Goal: Task Accomplishment & Management: Use online tool/utility

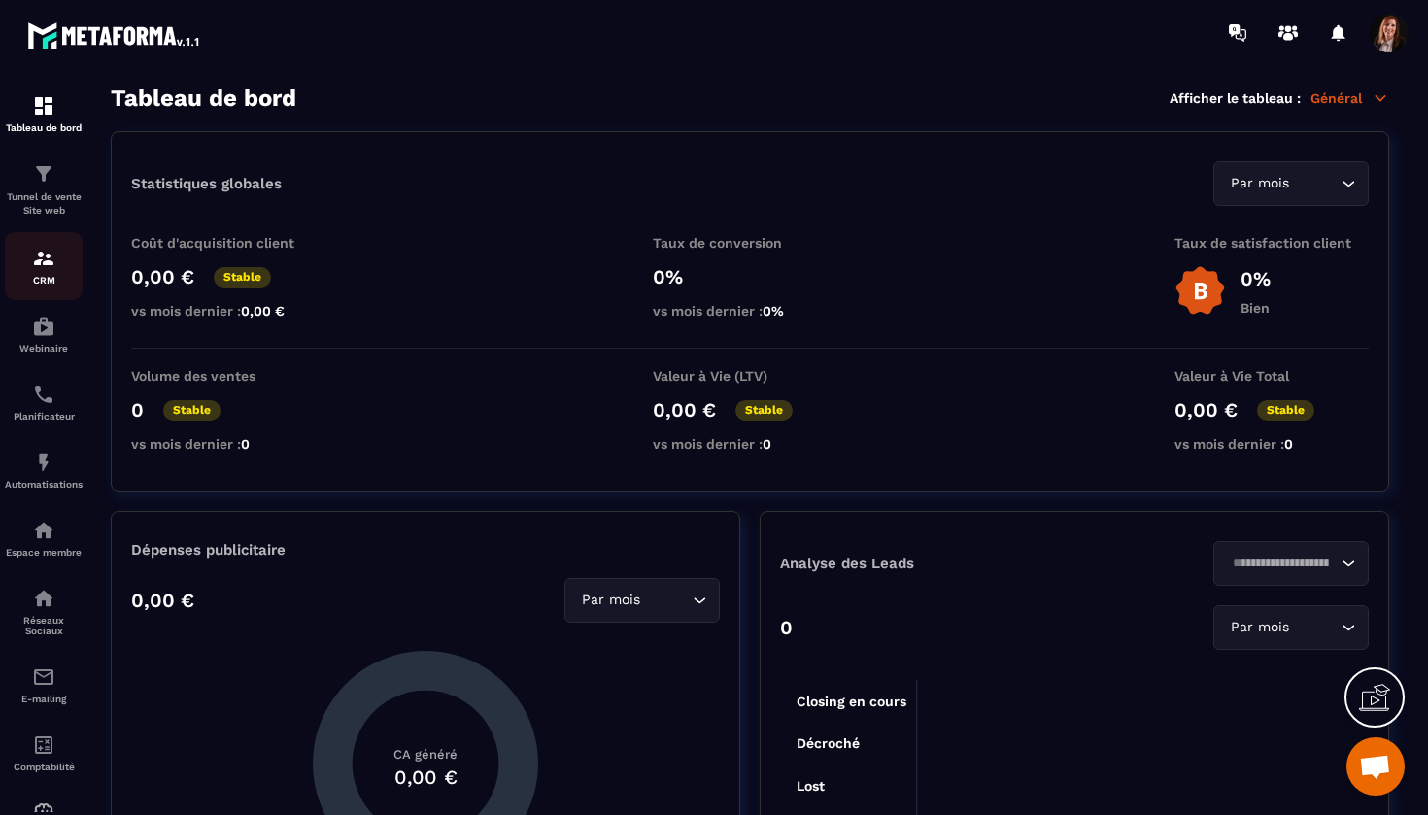
click at [46, 258] on img at bounding box center [43, 258] width 23 height 23
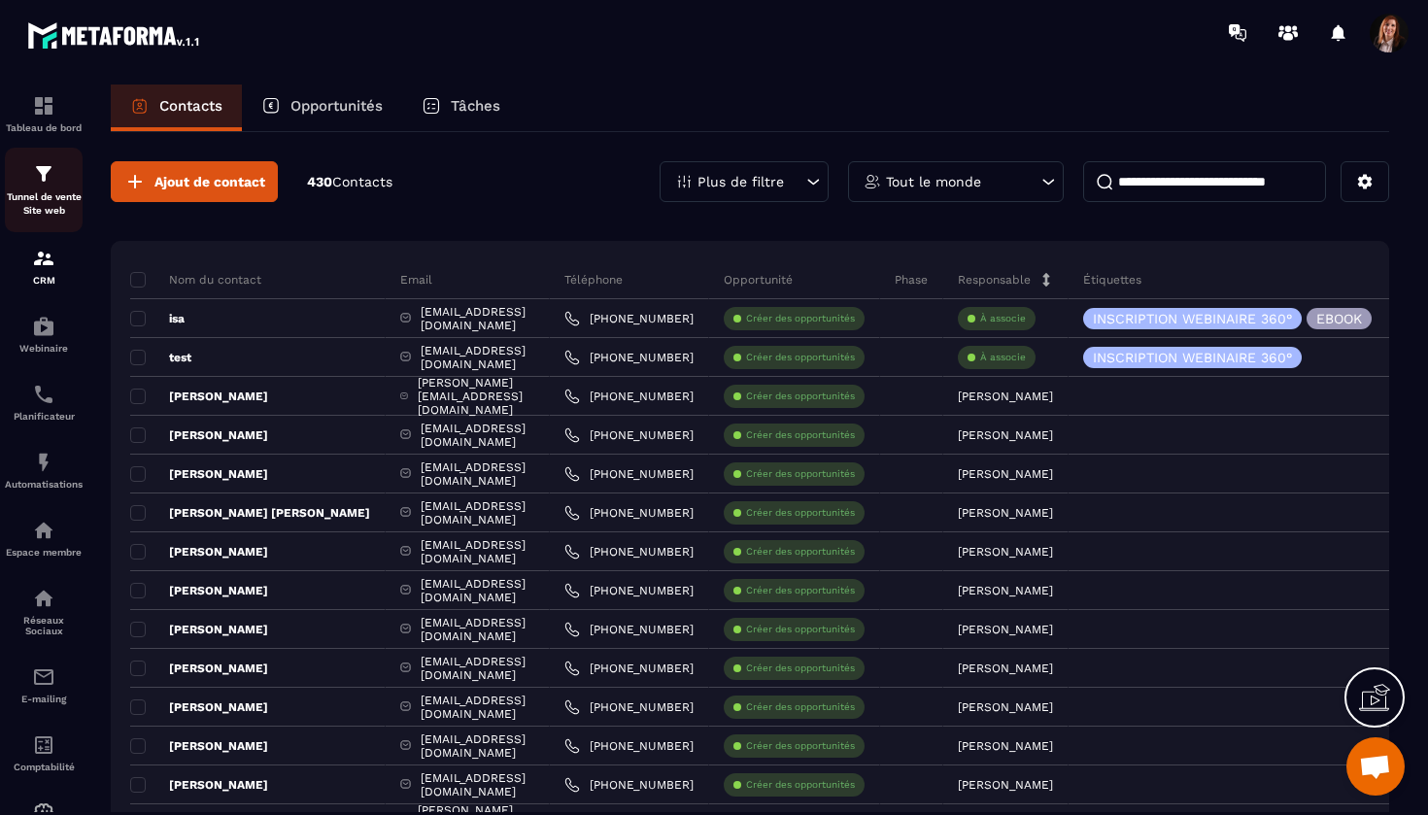
click at [53, 176] on img at bounding box center [43, 173] width 23 height 23
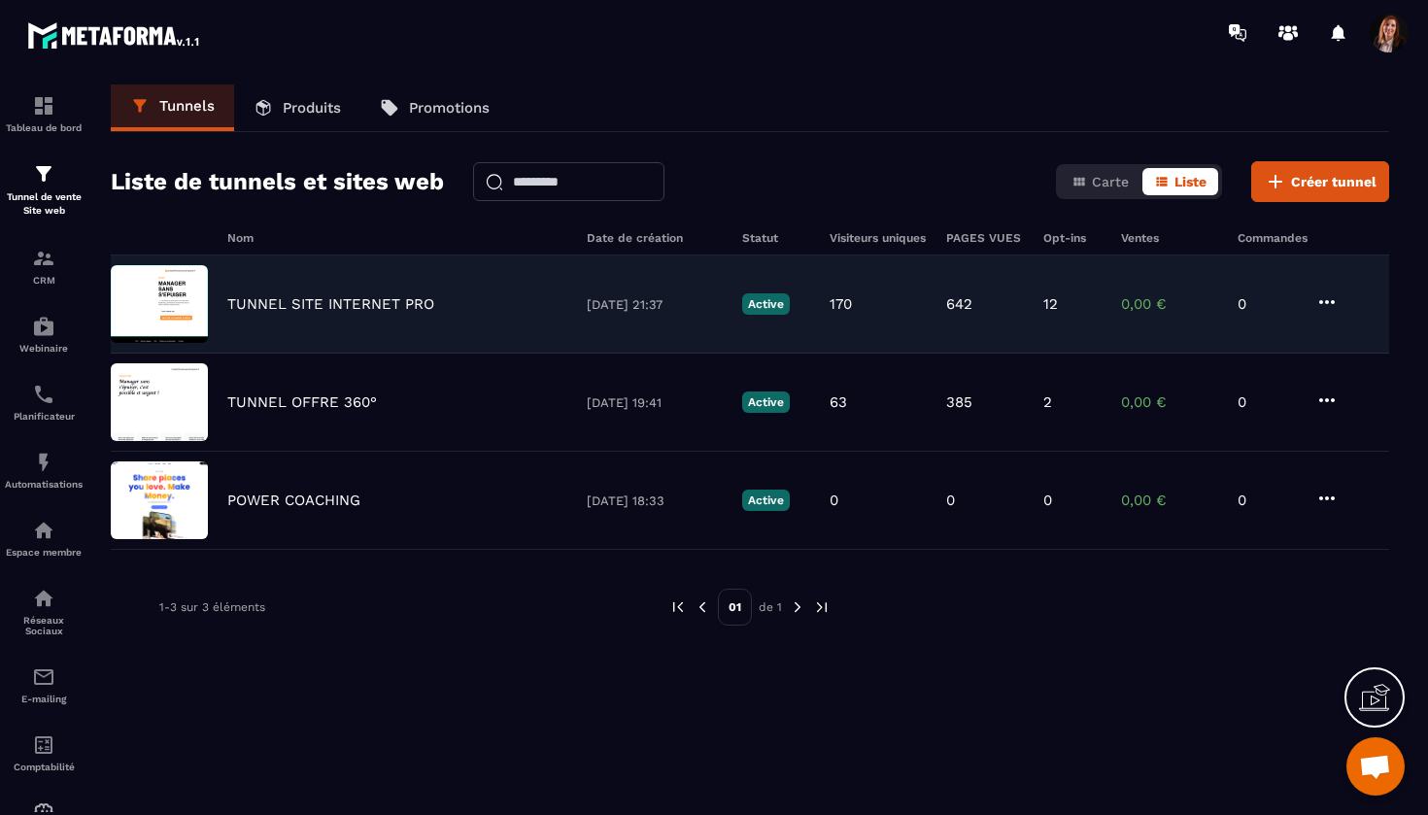
click at [371, 306] on p "TUNNEL SITE INTERNET PRO" at bounding box center [330, 303] width 207 height 17
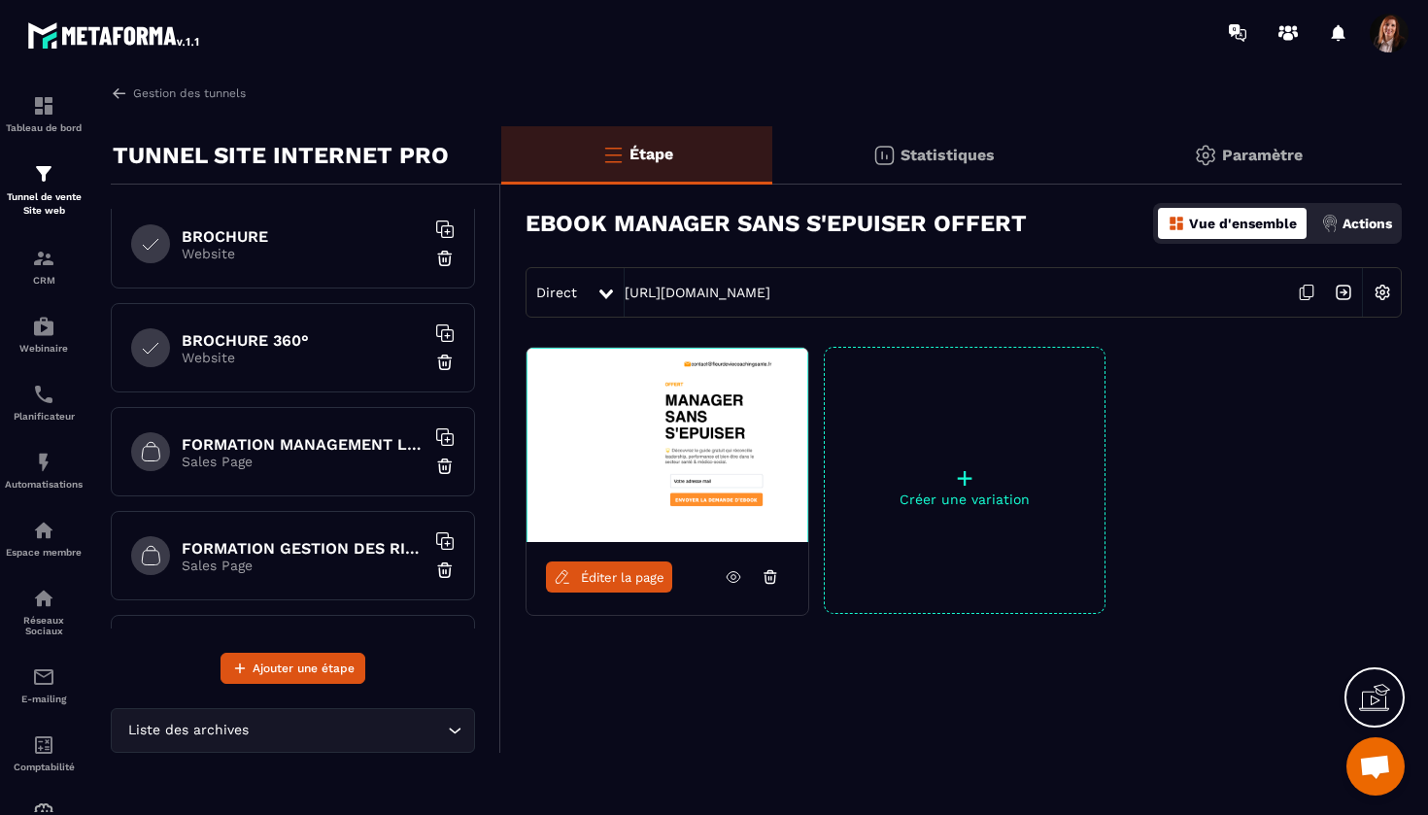
scroll to position [750, 0]
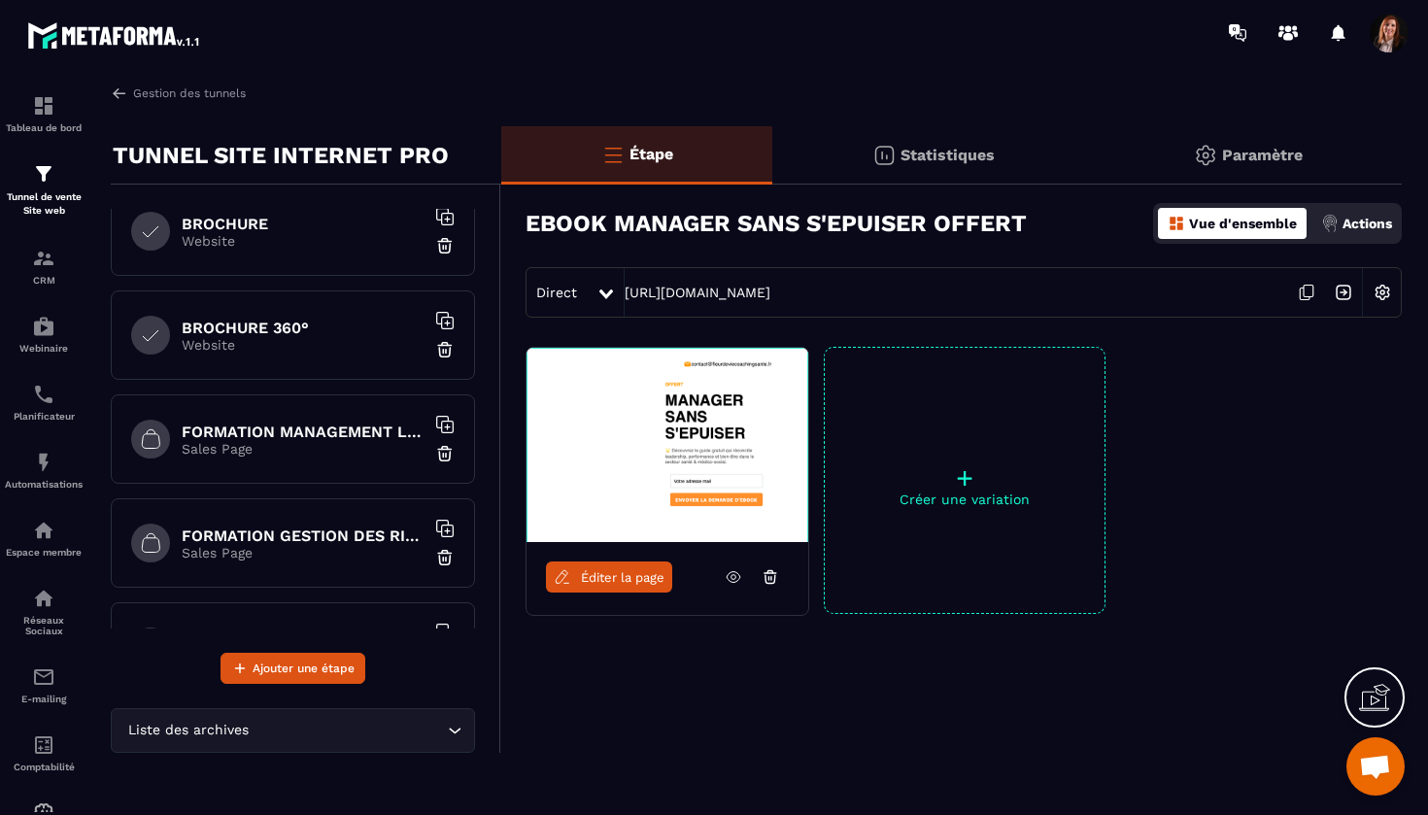
click at [327, 433] on h6 "FORMATION MANAGEMENT LEADERSHIP" at bounding box center [303, 432] width 243 height 18
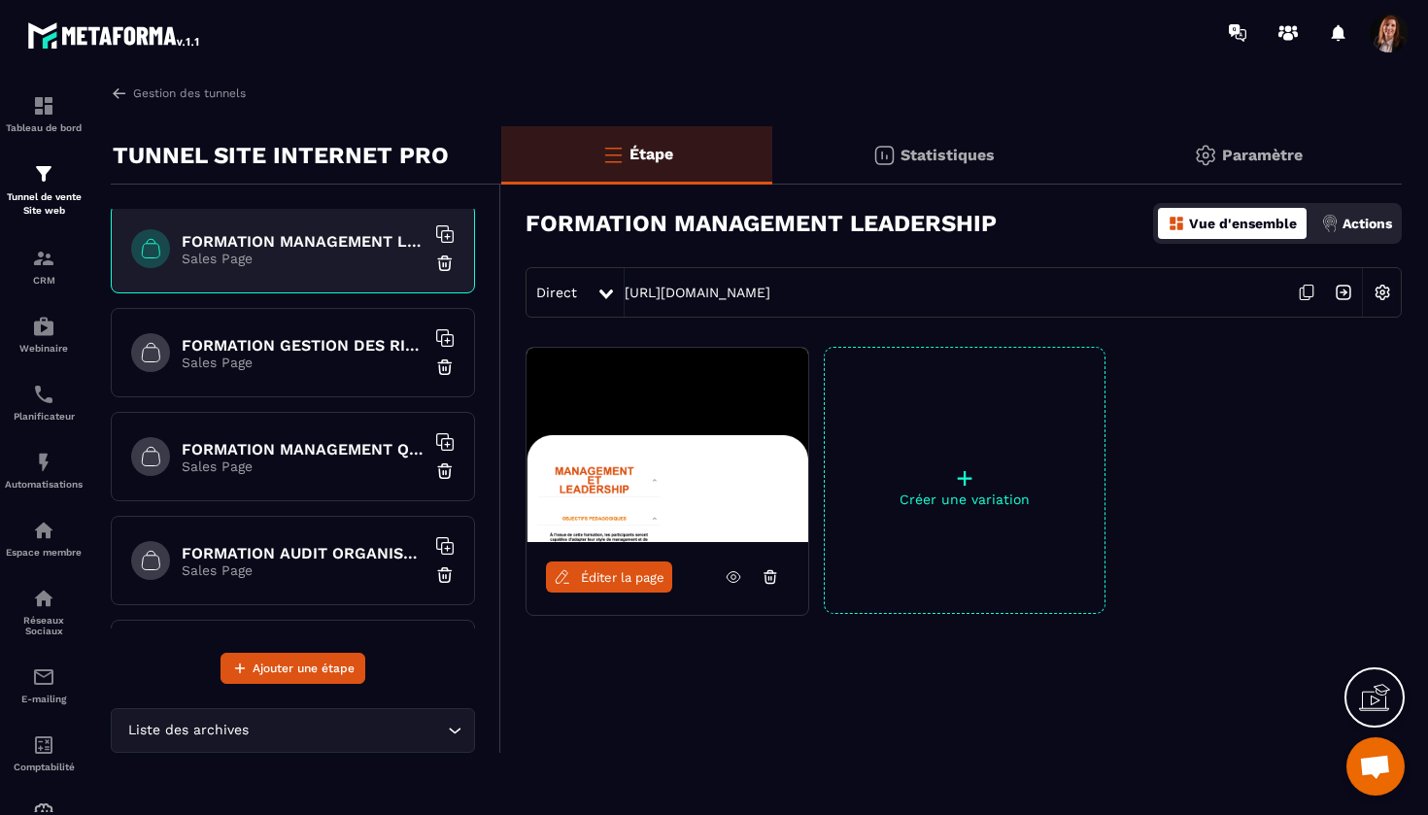
scroll to position [943, 0]
click at [326, 474] on div "FORMATION MANAGEMENT QUALITE ET RISQUES EN ESSMS Sales Page" at bounding box center [293, 454] width 364 height 89
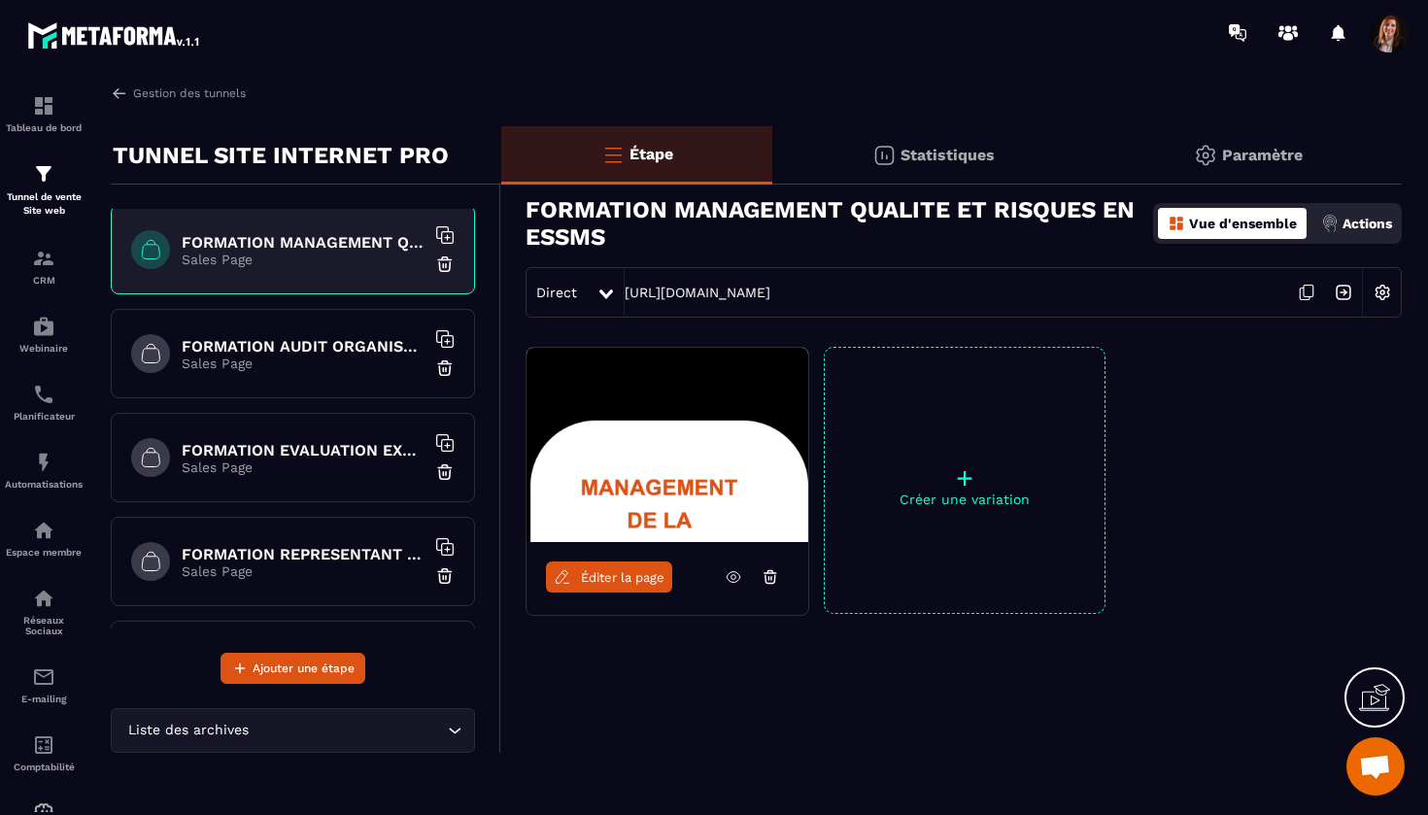
scroll to position [1150, 0]
click at [326, 474] on div "FORMATION EVALUATION EXTERNE HAS Sales Page" at bounding box center [293, 455] width 364 height 89
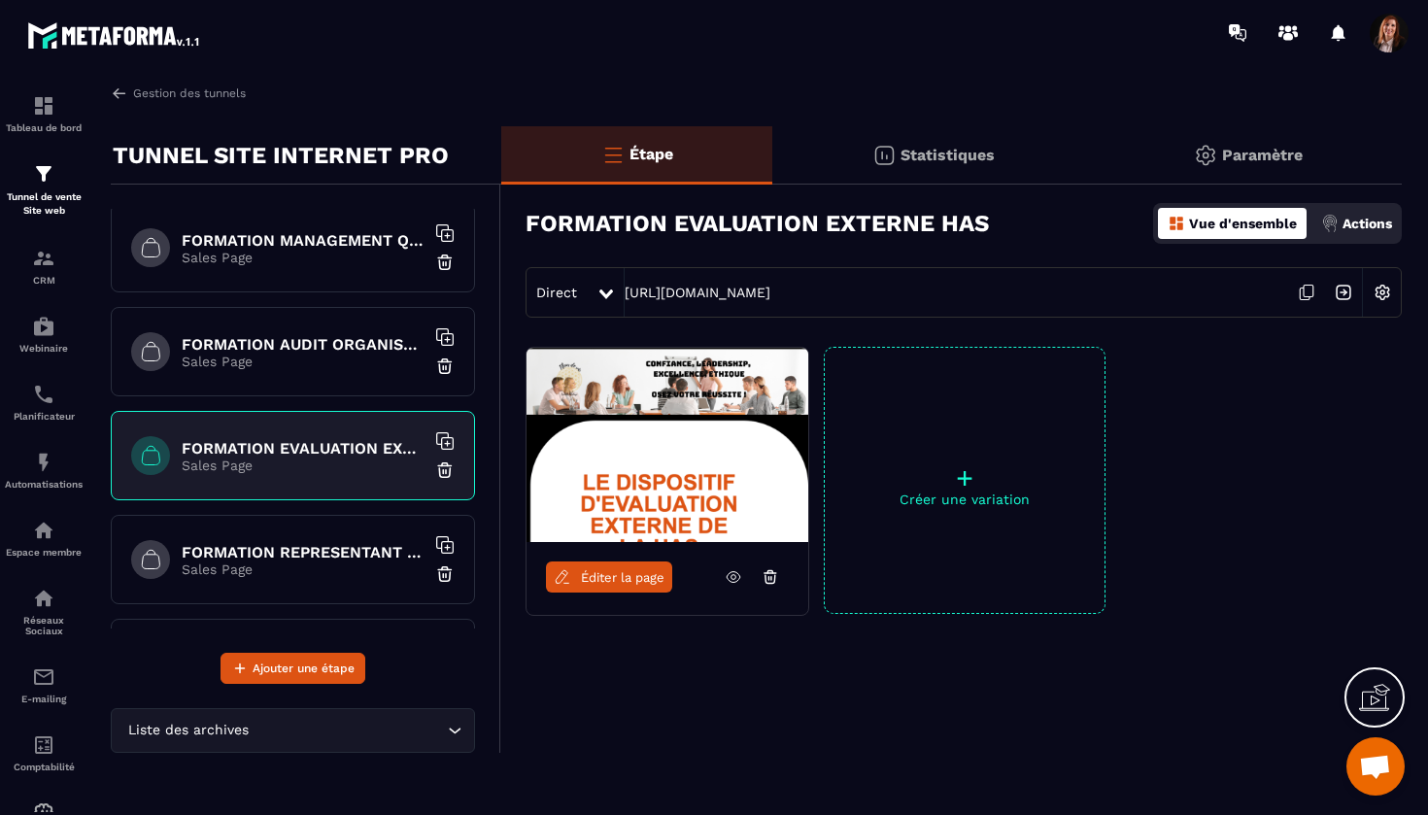
click at [612, 583] on span "Éditer la page" at bounding box center [623, 577] width 84 height 15
